Goal: Find specific page/section: Find specific page/section

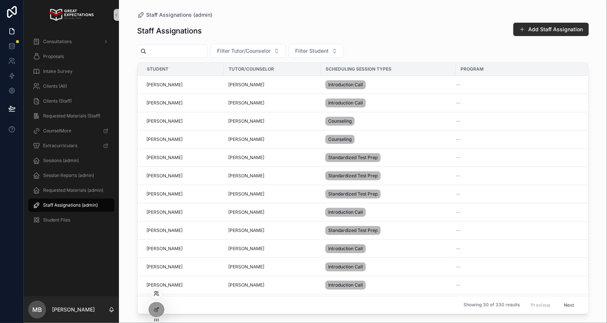
click at [157, 294] on icon at bounding box center [157, 294] width 6 height 6
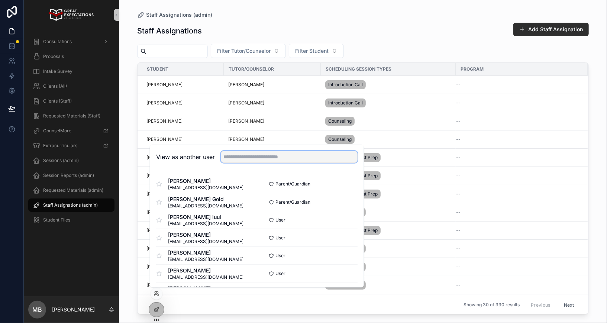
click at [253, 159] on input "text" at bounding box center [289, 157] width 137 height 12
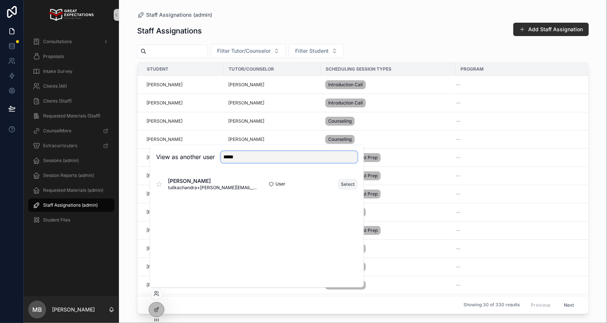
type input "*****"
click at [349, 182] on button "Select" at bounding box center [347, 184] width 19 height 11
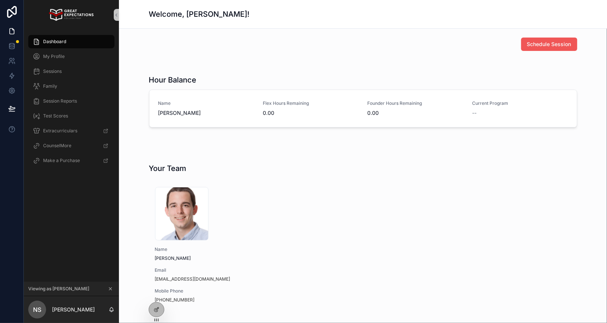
click at [543, 46] on span "Schedule Session" at bounding box center [549, 44] width 44 height 7
click at [109, 290] on icon "scrollable content" at bounding box center [110, 289] width 3 height 3
